Goal: Check status: Check status

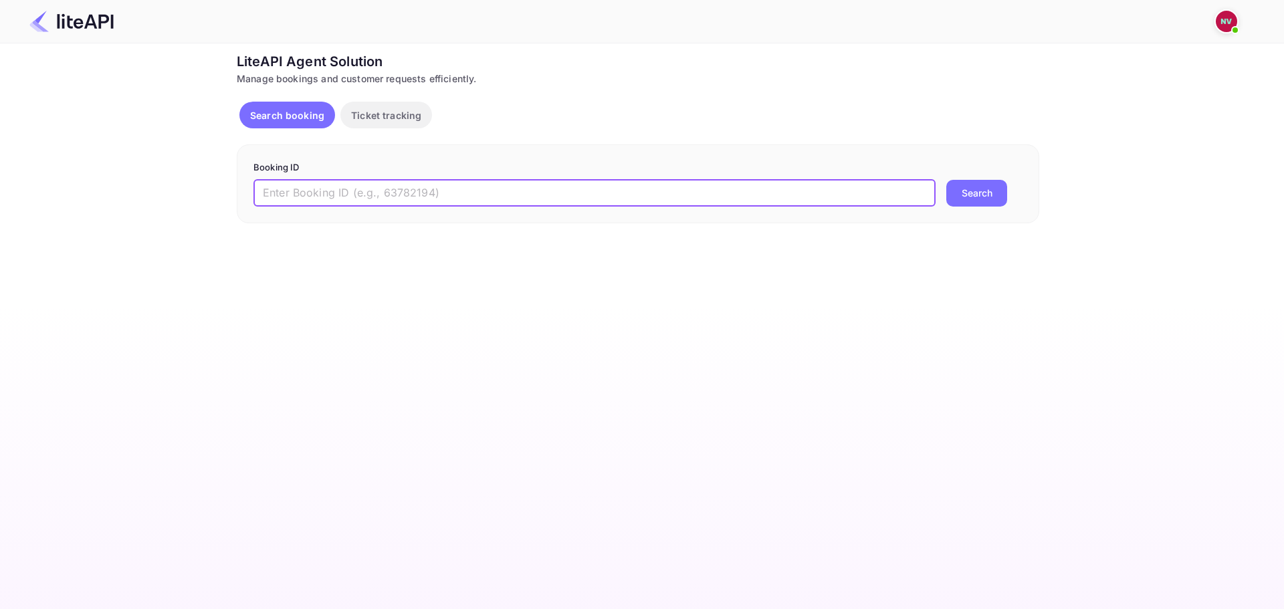
click at [701, 187] on input "text" at bounding box center [595, 193] width 682 height 27
paste input "9025589"
type input "9025589"
click at [986, 189] on button "Search" at bounding box center [977, 193] width 61 height 27
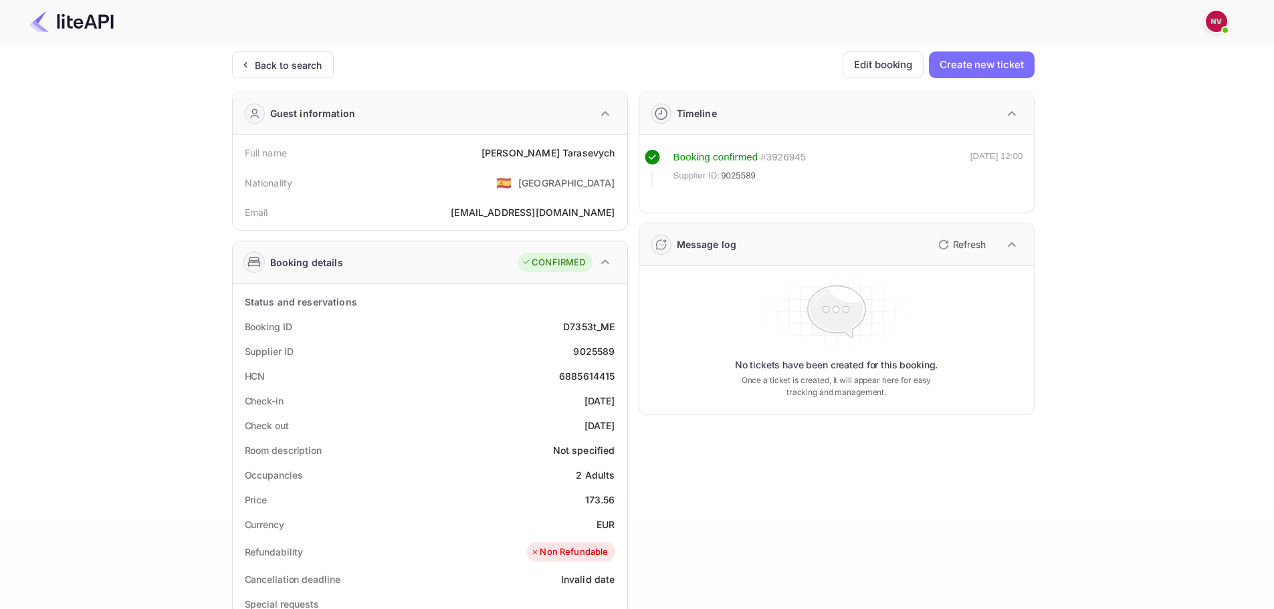
click at [957, 246] on p "Refresh" at bounding box center [969, 244] width 33 height 14
click at [129, 300] on div "Ticket Affiliate URL https://www.nuitee.com/ Business partner name Nuitee Trave…" at bounding box center [633, 505] width 1234 height 906
click at [969, 244] on p "Refresh" at bounding box center [969, 244] width 33 height 14
click at [955, 244] on p "Refresh" at bounding box center [969, 244] width 33 height 14
click at [951, 244] on icon "button" at bounding box center [944, 245] width 16 height 16
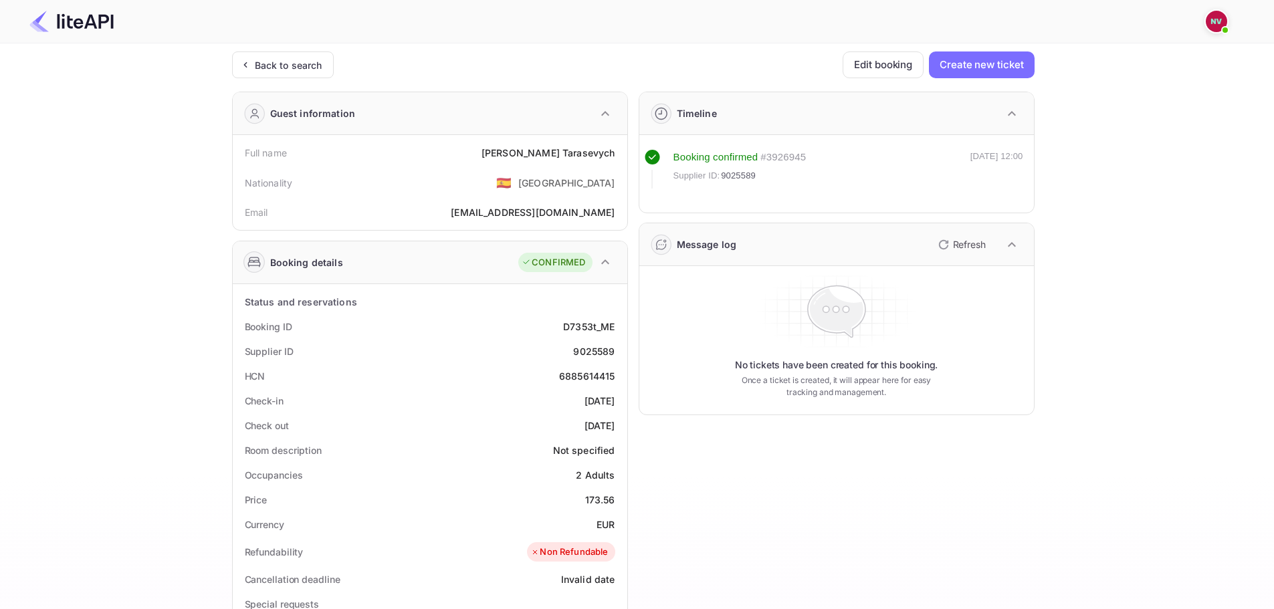
click at [951, 244] on icon "button" at bounding box center [944, 245] width 16 height 16
click at [965, 246] on p "Refresh" at bounding box center [969, 244] width 33 height 14
click at [944, 244] on icon "button" at bounding box center [944, 245] width 16 height 16
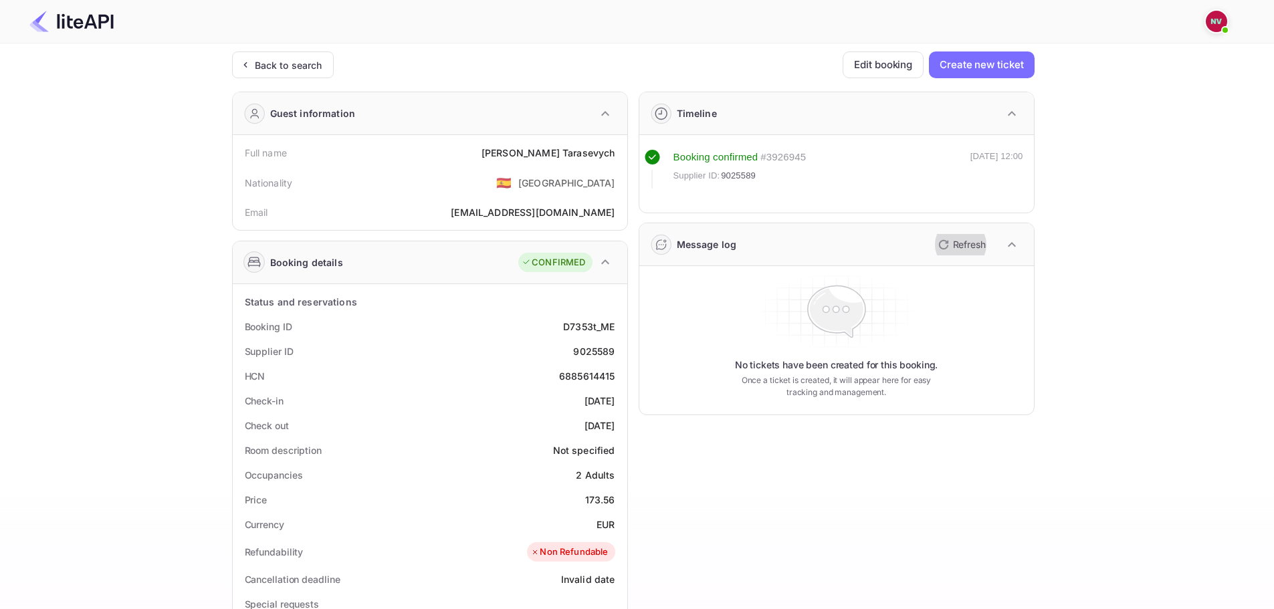
click at [944, 244] on icon "button" at bounding box center [944, 245] width 16 height 16
click at [953, 244] on p "Refresh" at bounding box center [969, 244] width 33 height 14
click at [946, 242] on icon "button" at bounding box center [943, 244] width 9 height 9
click at [957, 242] on p "Refresh" at bounding box center [969, 244] width 33 height 14
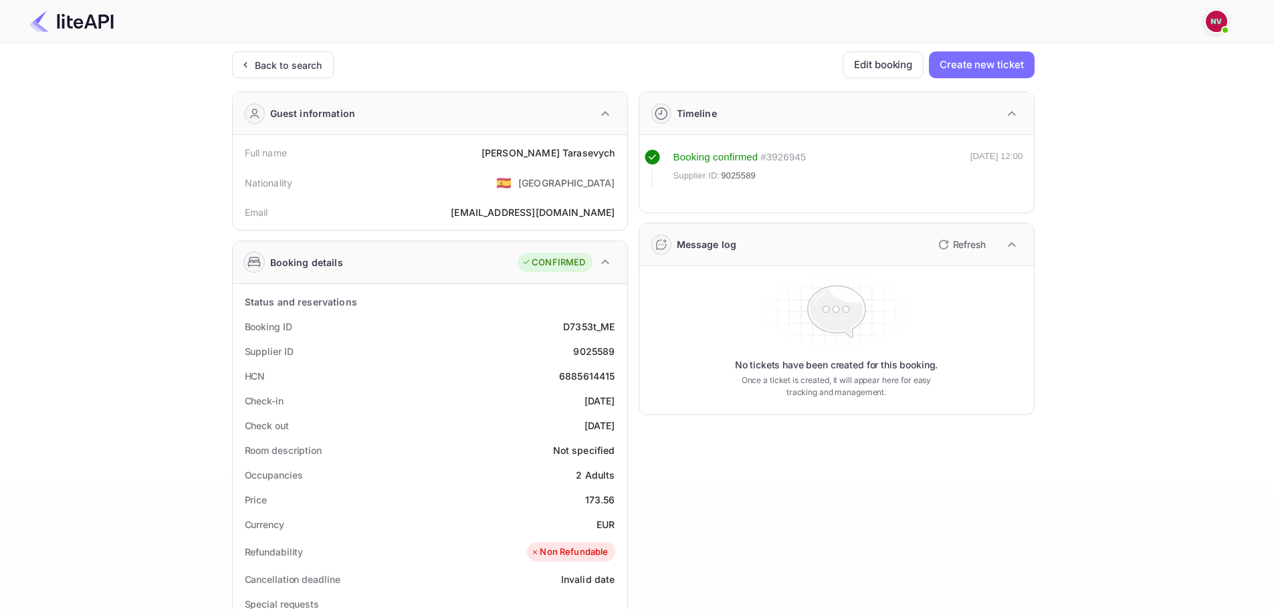
click at [945, 242] on icon "button" at bounding box center [944, 245] width 16 height 16
click at [947, 244] on icon "button" at bounding box center [943, 244] width 9 height 9
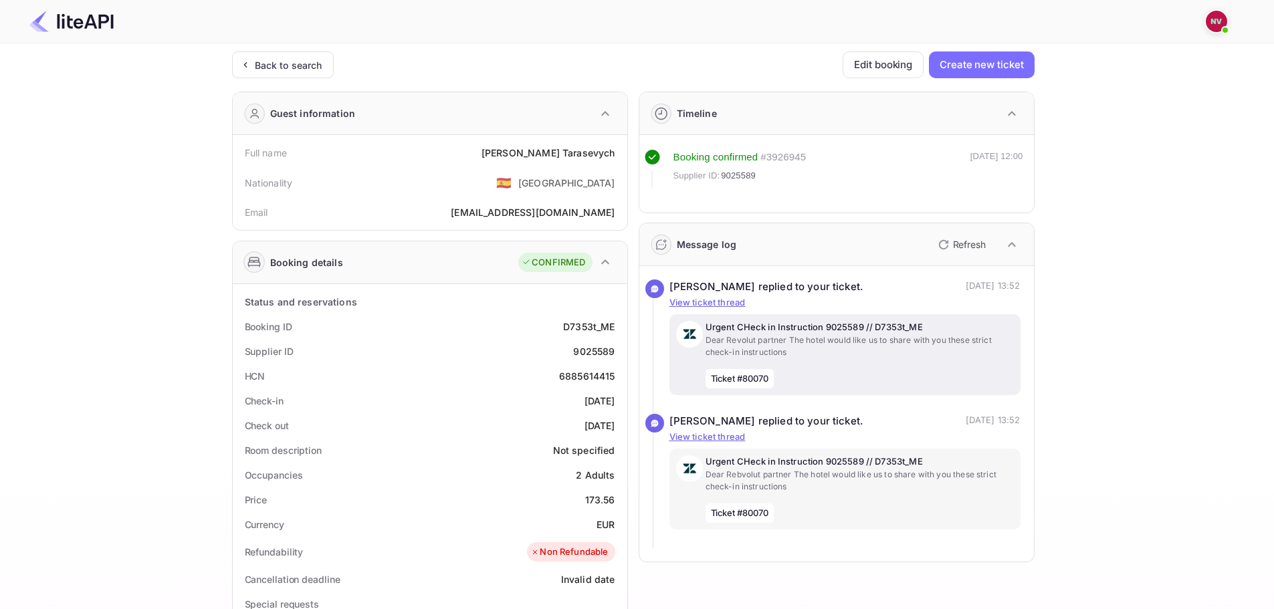
click at [838, 337] on p "Dear Revolut partner The hotel would like us to share with you these strict che…" at bounding box center [860, 347] width 308 height 24
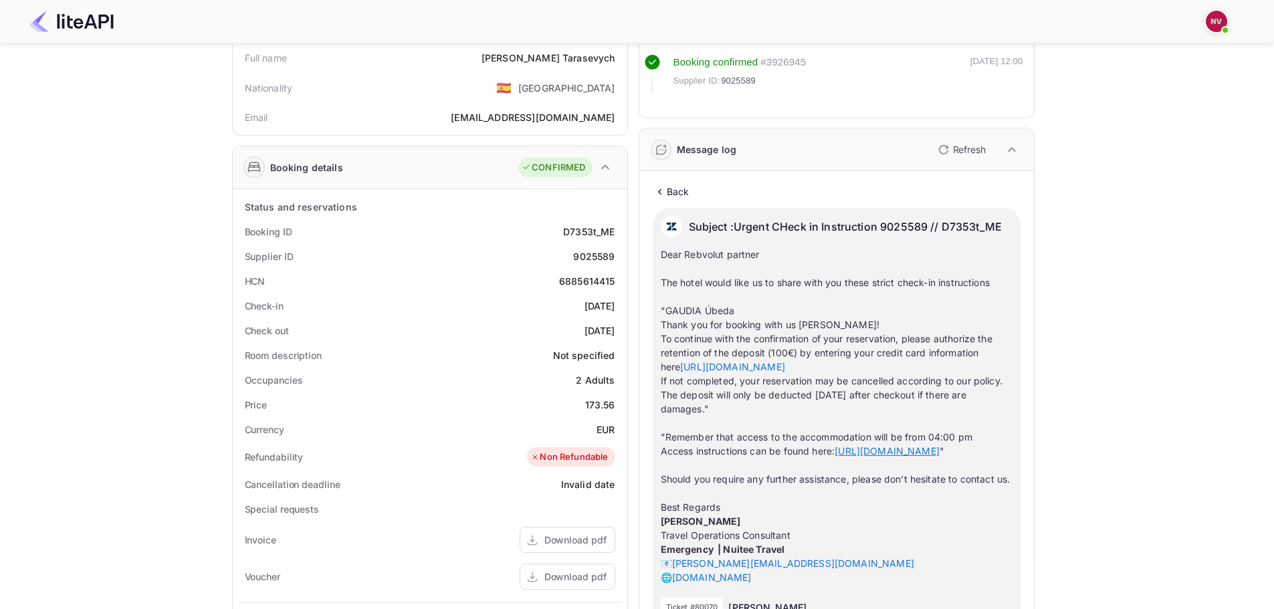
scroll to position [134, 0]
